Goal: Find specific page/section

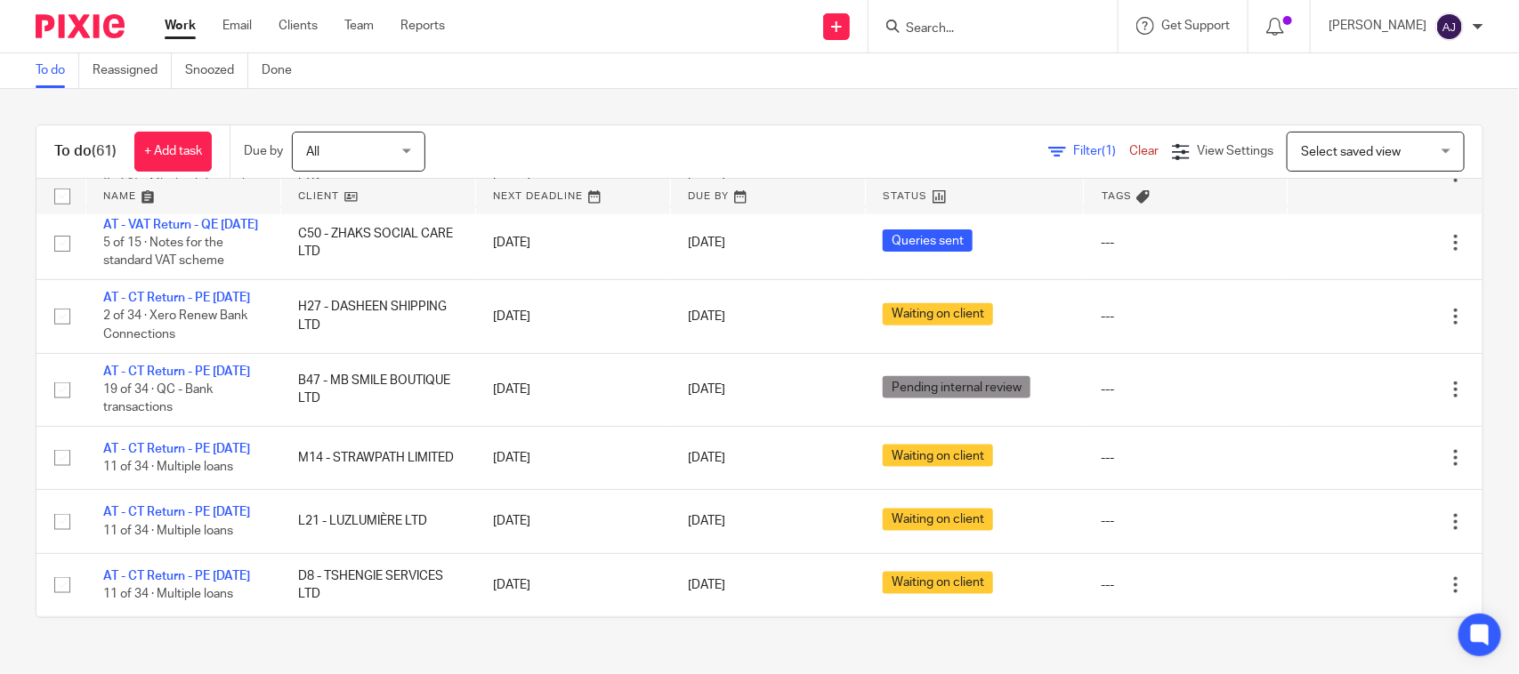
scroll to position [667, 0]
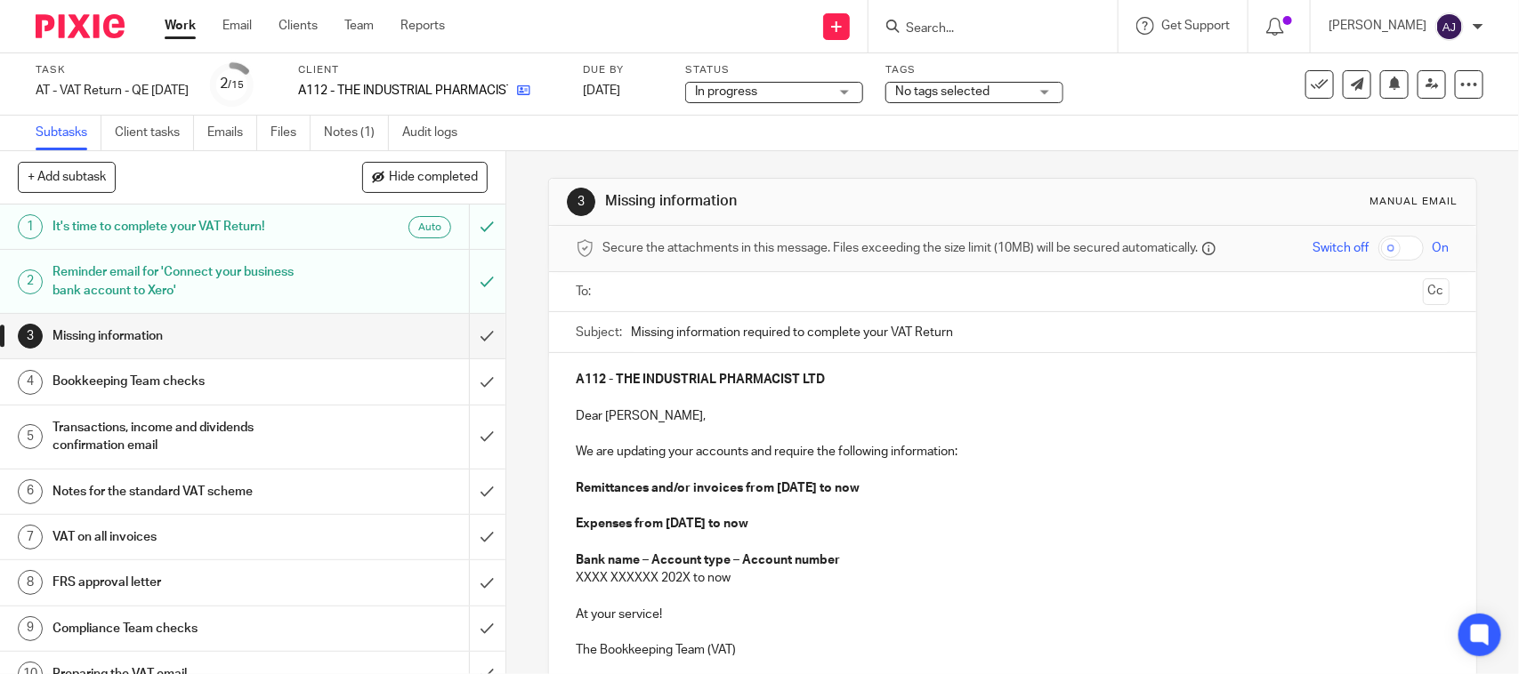
click at [530, 96] on icon at bounding box center [523, 90] width 13 height 13
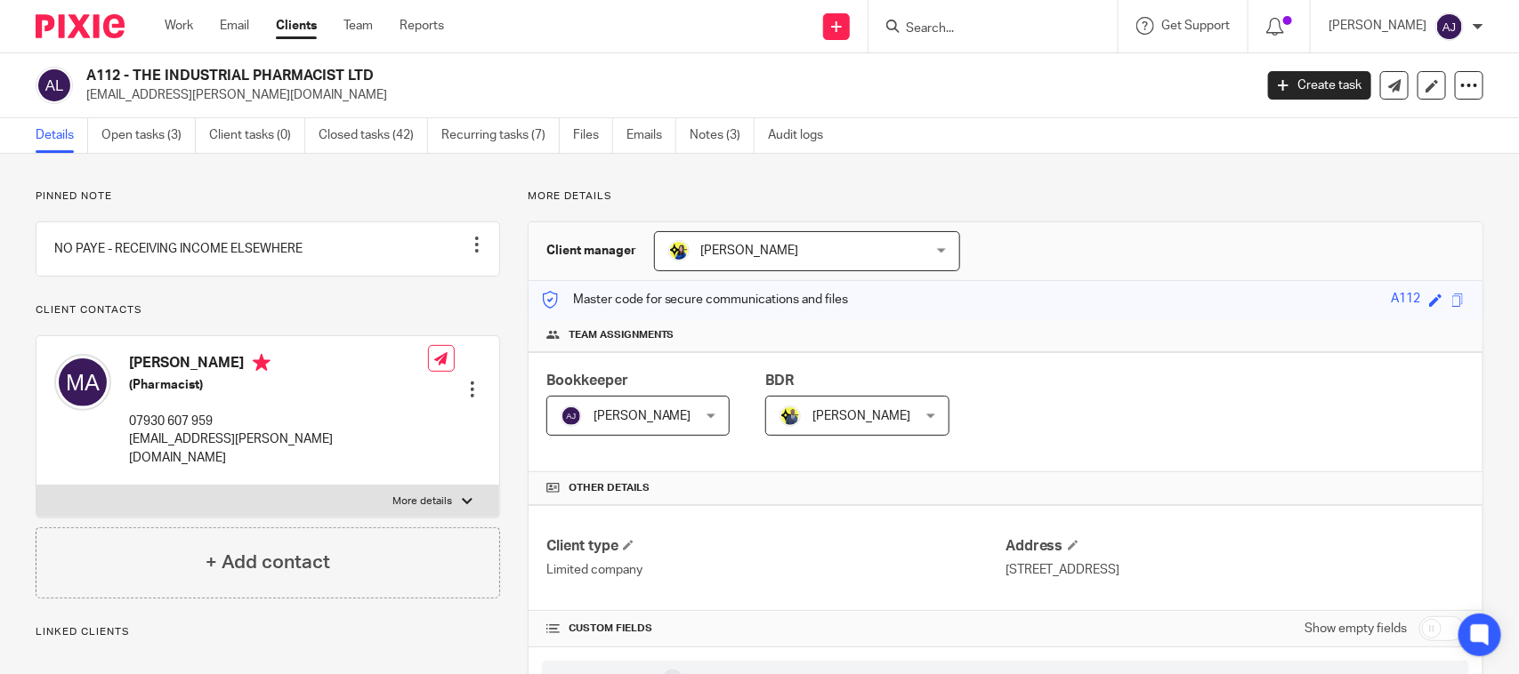
scroll to position [1668, 0]
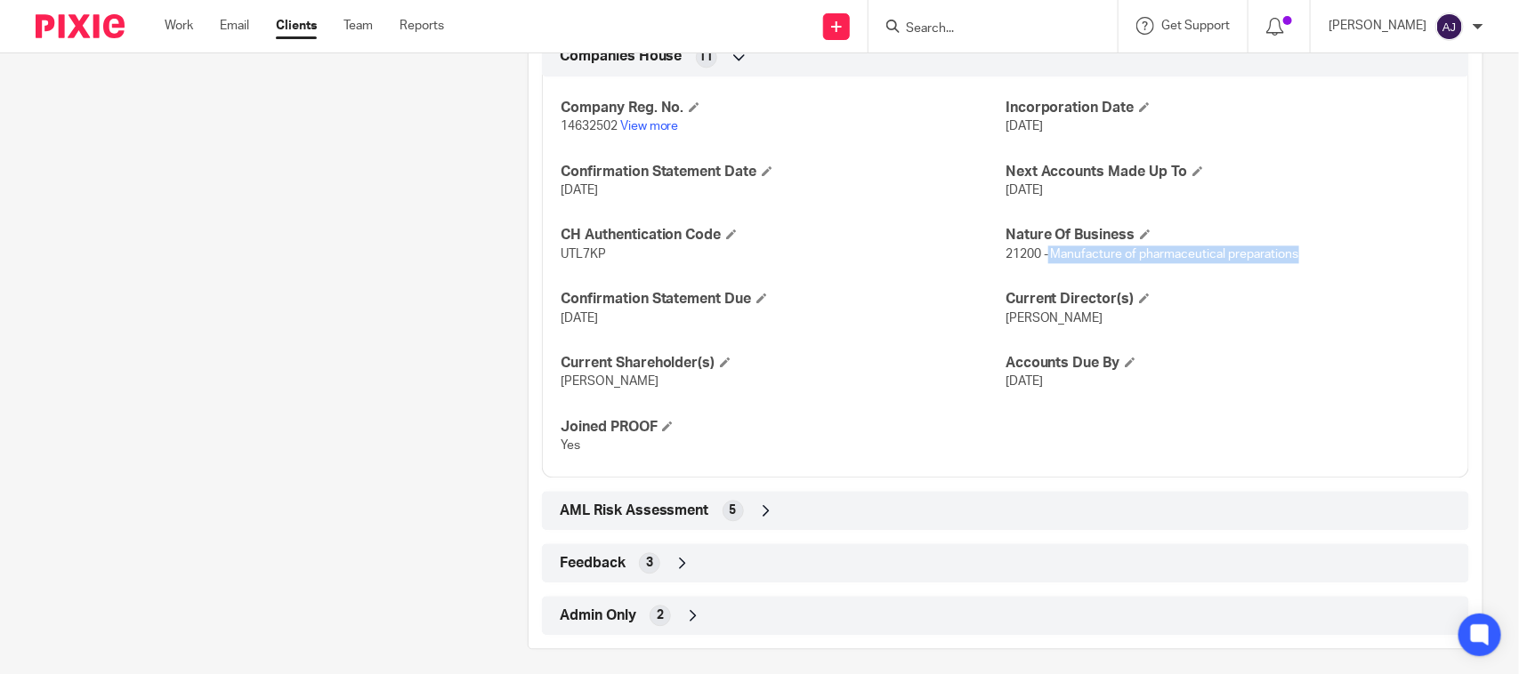
drag, startPoint x: 1037, startPoint y: 258, endPoint x: 1297, endPoint y: 258, distance: 260.7
click at [1297, 258] on p "21200 - Manufacture of pharmaceutical preparations" at bounding box center [1227, 255] width 445 height 18
